Goal: Task Accomplishment & Management: Use online tool/utility

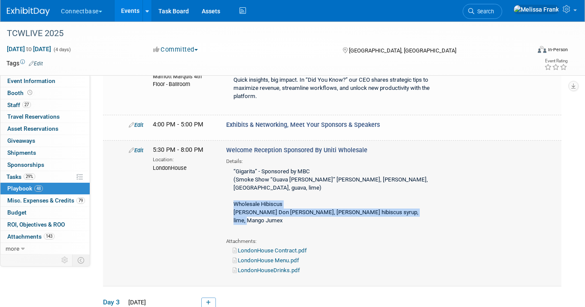
scroll to position [2814, 0]
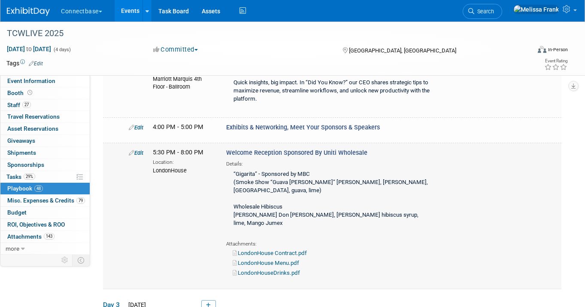
click at [372, 167] on div "“Gigarita” - Sponsored by MBC (Smoke Show “Guava [PERSON_NAME]” [PERSON_NAME], …" at bounding box center [330, 202] width 208 height 71
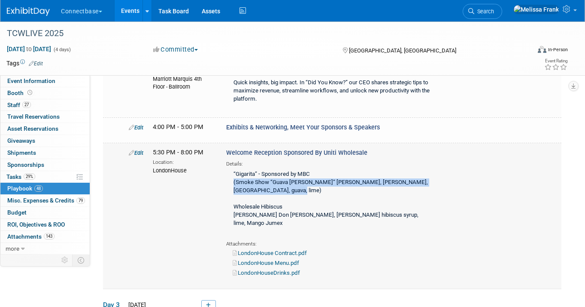
drag, startPoint x: 297, startPoint y: 159, endPoint x: 234, endPoint y: 152, distance: 64.0
click at [234, 167] on div "“Gigarita” - Sponsored by MBC (Smoke Show “Guava [PERSON_NAME]” [PERSON_NAME], …" at bounding box center [330, 202] width 208 height 71
copy div "(Smoke Show “Guava [PERSON_NAME]” [PERSON_NAME], [PERSON_NAME], [GEOGRAPHIC_DAT…"
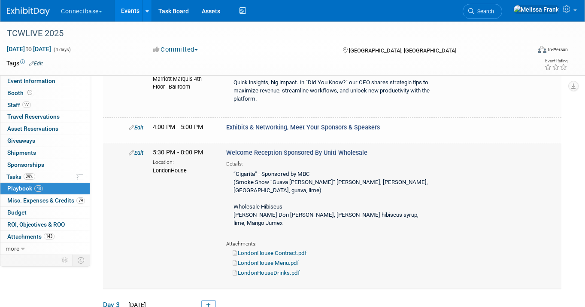
click at [302, 169] on div "“Gigarita” - Sponsored by MBC (Smoke Show “Guava [PERSON_NAME]” [PERSON_NAME], …" at bounding box center [330, 202] width 208 height 71
drag, startPoint x: 424, startPoint y: 184, endPoint x: 262, endPoint y: 177, distance: 162.1
click at [262, 177] on div "“Gigarita” - Sponsored by MBC (Smoke Show “Guava [PERSON_NAME]” [PERSON_NAME], …" at bounding box center [330, 202] width 208 height 71
copy div "Hibiscus [PERSON_NAME] Don [PERSON_NAME], [PERSON_NAME] hibiscus syrup, lime, M…"
click at [360, 180] on div "“Gigarita” - Sponsored by MBC (Smoke Show “Guava [PERSON_NAME]” [PERSON_NAME], …" at bounding box center [330, 202] width 208 height 71
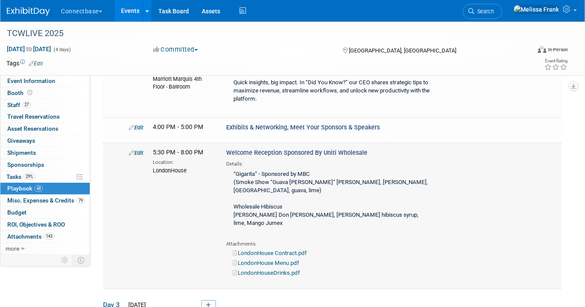
click at [298, 167] on div "“Gigarita” - Sponsored by MBC (Smoke Show “Guava [PERSON_NAME]” [PERSON_NAME], …" at bounding box center [330, 202] width 208 height 71
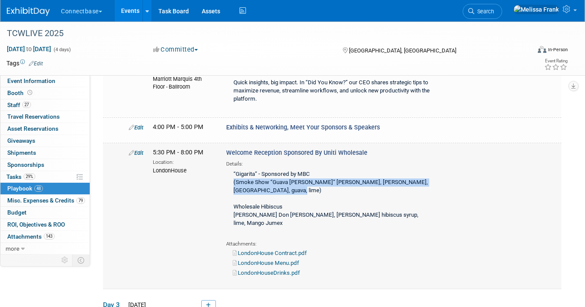
drag, startPoint x: 297, startPoint y: 161, endPoint x: 230, endPoint y: 152, distance: 67.7
click at [230, 167] on div "“Gigarita” - Sponsored by MBC (Smoke Show “Guava [PERSON_NAME]” [PERSON_NAME], …" at bounding box center [330, 202] width 208 height 71
copy div "(Smoke Show “Guava [PERSON_NAME]” [PERSON_NAME], [PERSON_NAME], [GEOGRAPHIC_DAT…"
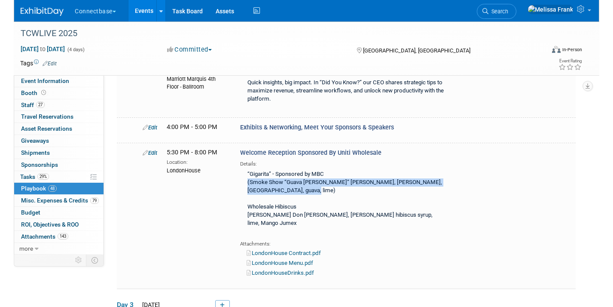
scroll to position [2773, 0]
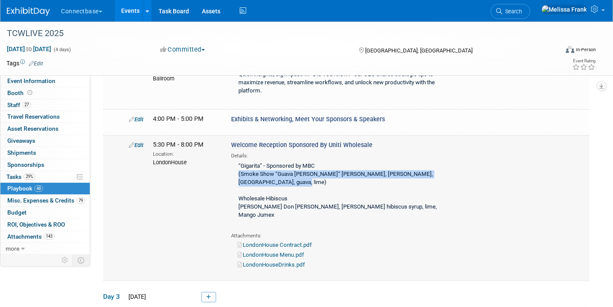
click at [139, 142] on link "Edit" at bounding box center [136, 145] width 15 height 6
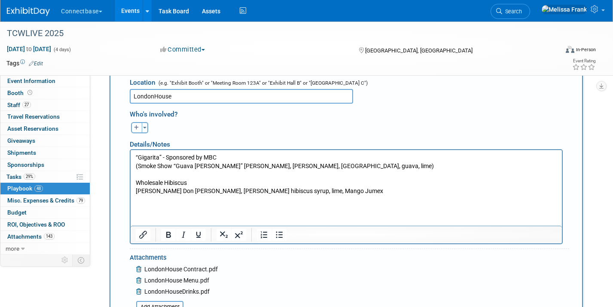
scroll to position [2991, 0]
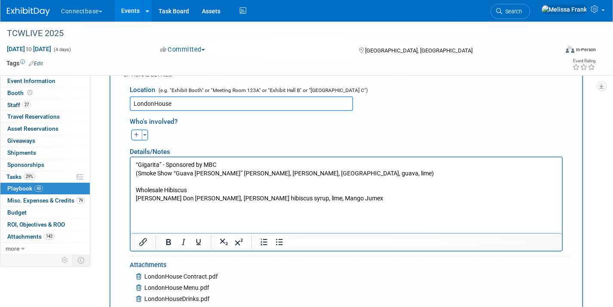
click at [239, 181] on p "“Gigarita” - Sponsored by MBC (Smoke Show “Guava [PERSON_NAME]” [PERSON_NAME], …" at bounding box center [346, 185] width 421 height 51
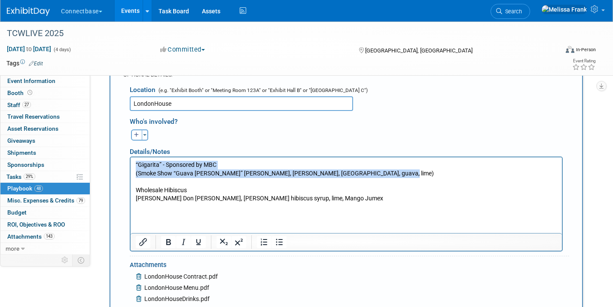
drag, startPoint x: 423, startPoint y: 173, endPoint x: 108, endPoint y: 153, distance: 314.9
click at [131, 157] on html "“Gigarita” - Sponsored by MBC (Smoke Show “Guava [PERSON_NAME]” [PERSON_NAME], …" at bounding box center [346, 184] width 431 height 54
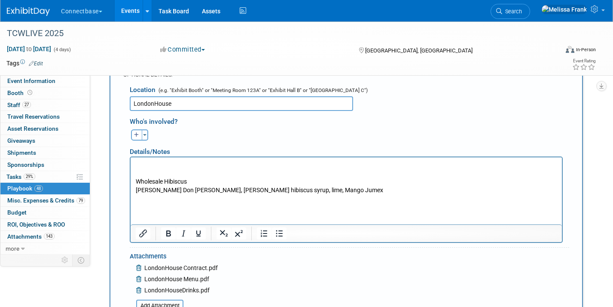
click at [157, 174] on p "Wholesale Hibiscus [PERSON_NAME] Don [PERSON_NAME], [PERSON_NAME] hibiscus syru…" at bounding box center [346, 181] width 421 height 42
click at [357, 187] on p "Uniti Wholesale Hibiscus [PERSON_NAME] Don [PERSON_NAME], [PERSON_NAME] hibiscu…" at bounding box center [346, 181] width 421 height 42
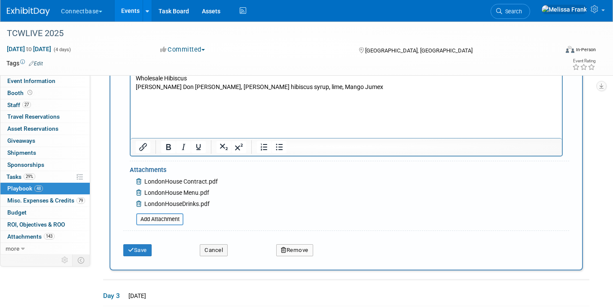
scroll to position [3151, 0]
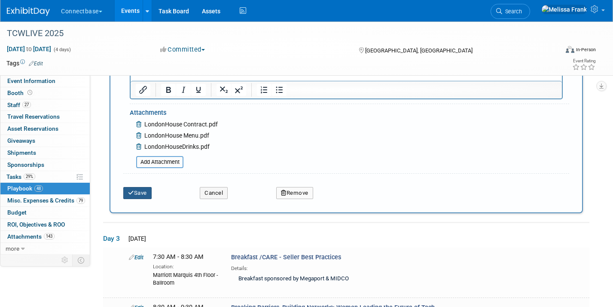
click at [136, 187] on button "Save" at bounding box center [137, 193] width 28 height 12
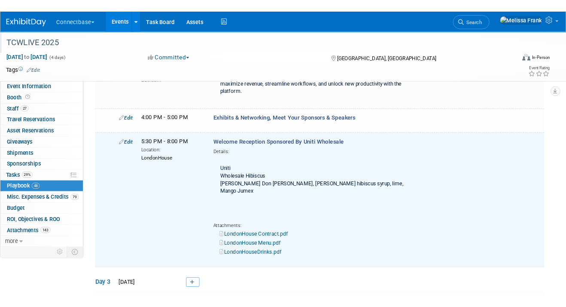
scroll to position [2876, 0]
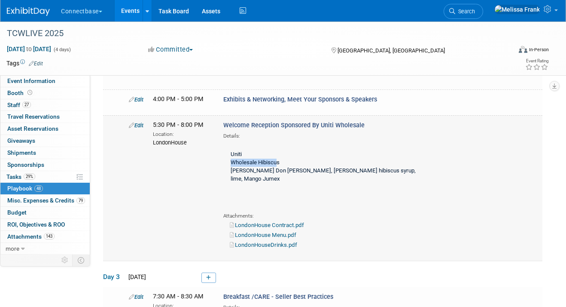
drag, startPoint x: 277, startPoint y: 154, endPoint x: 232, endPoint y: 154, distance: 45.1
click at [232, 154] on div "Uniti Wholesale Hibiscus [PERSON_NAME] Don [PERSON_NAME], [PERSON_NAME] hibiscu…" at bounding box center [322, 175] width 198 height 71
click at [245, 155] on div "Uniti Wholesale Hibiscus [PERSON_NAME] Don [PERSON_NAME], [PERSON_NAME] hibiscu…" at bounding box center [322, 175] width 198 height 71
click at [288, 153] on div "Uniti Wholesale Hibiscus [PERSON_NAME] Don [PERSON_NAME], [PERSON_NAME] hibiscu…" at bounding box center [322, 175] width 198 height 71
drag, startPoint x: 284, startPoint y: 153, endPoint x: 231, endPoint y: 153, distance: 53.3
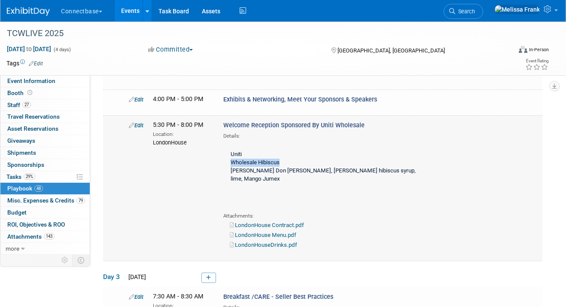
click at [231, 153] on div "Uniti Wholesale Hibiscus [PERSON_NAME] Don [PERSON_NAME], [PERSON_NAME] hibiscu…" at bounding box center [322, 175] width 198 height 71
copy div "Wholesale Hibiscus"
